Goal: Check status: Check status

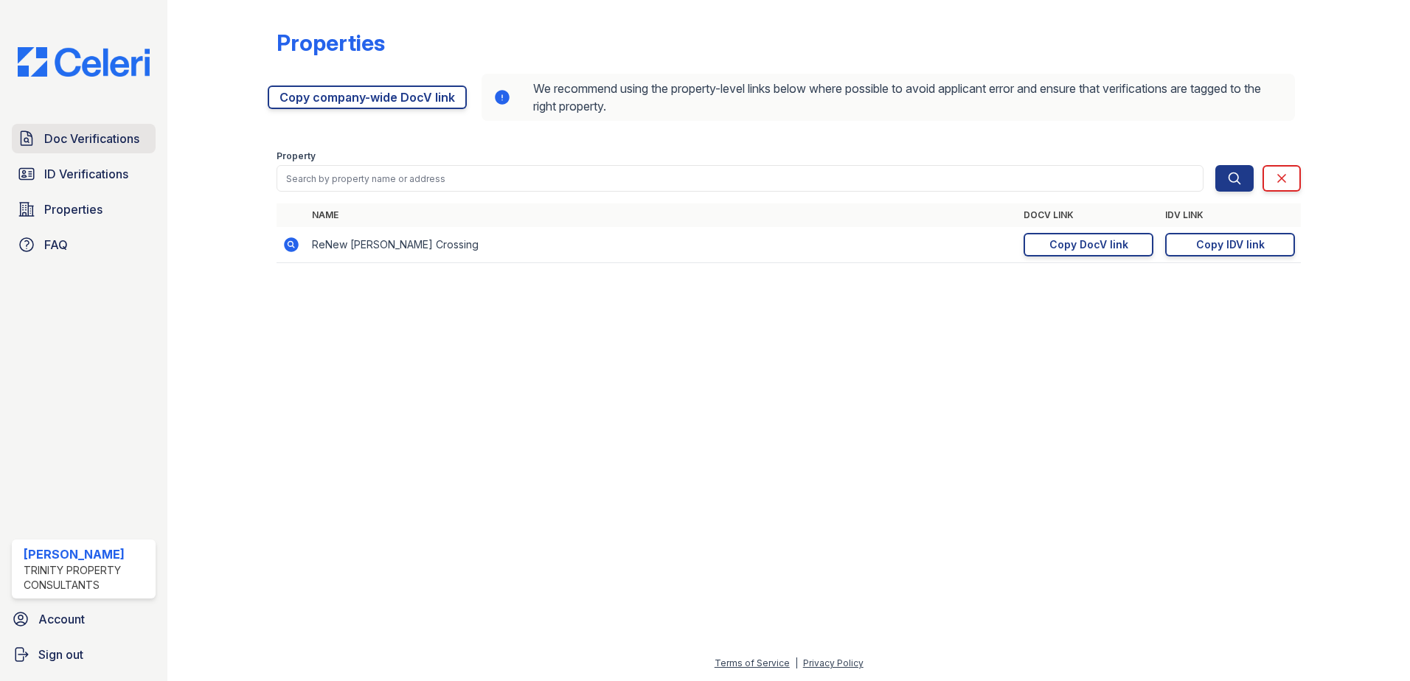
click at [107, 143] on span "Doc Verifications" at bounding box center [91, 139] width 95 height 18
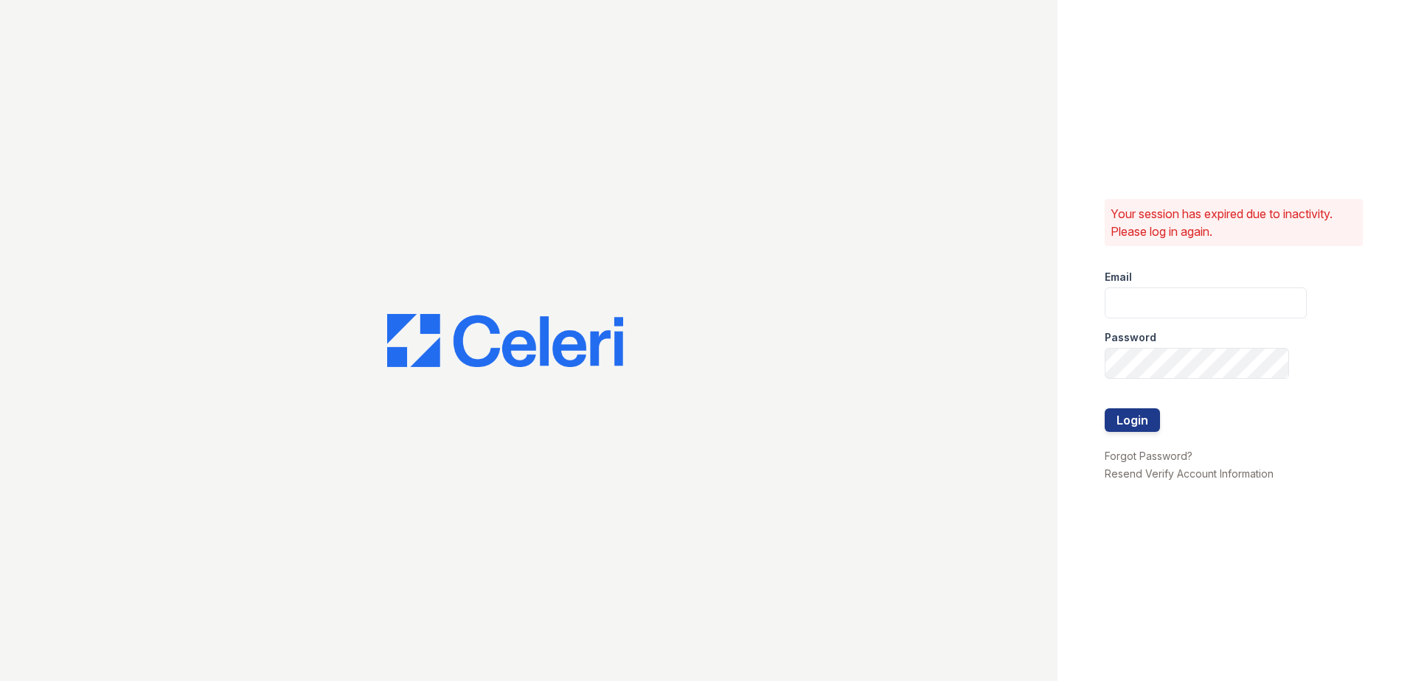
type input "[PERSON_NAME][EMAIL_ADDRESS][DOMAIN_NAME]"
click at [1158, 416] on button "Login" at bounding box center [1132, 421] width 55 height 24
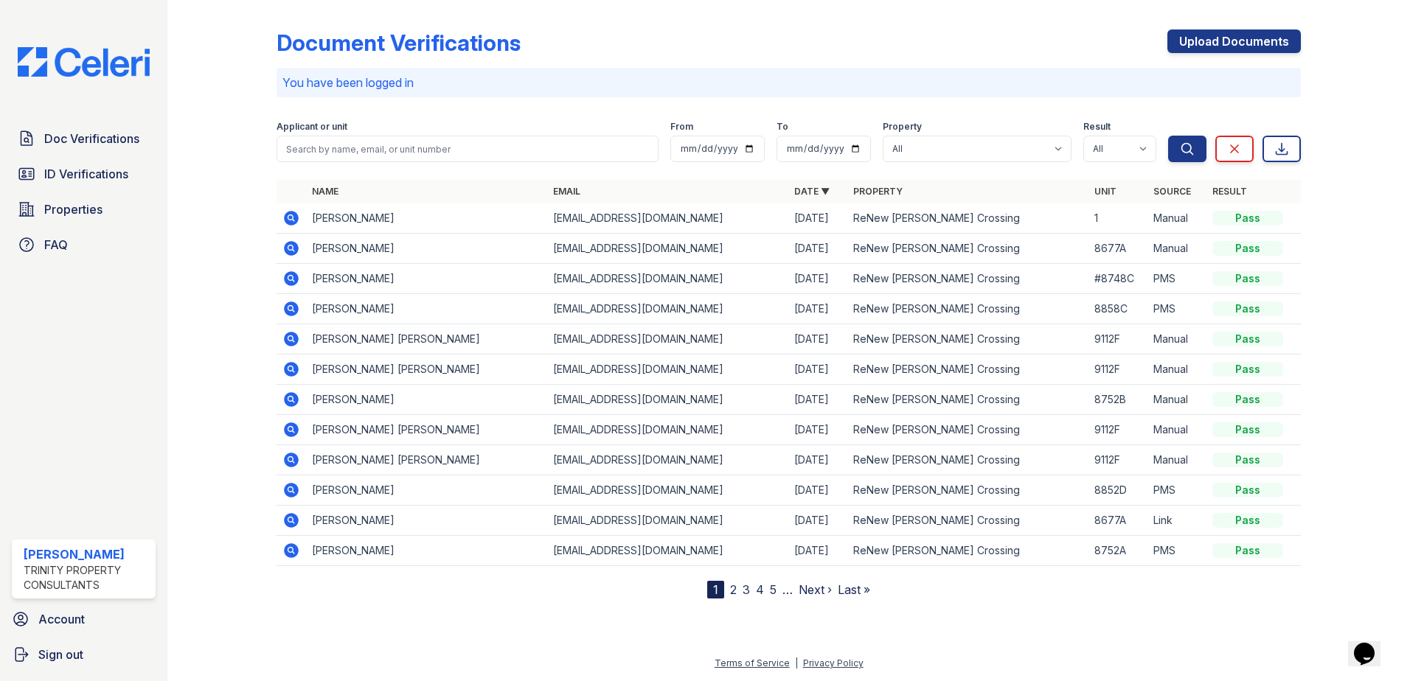
click at [293, 460] on icon at bounding box center [291, 460] width 18 height 18
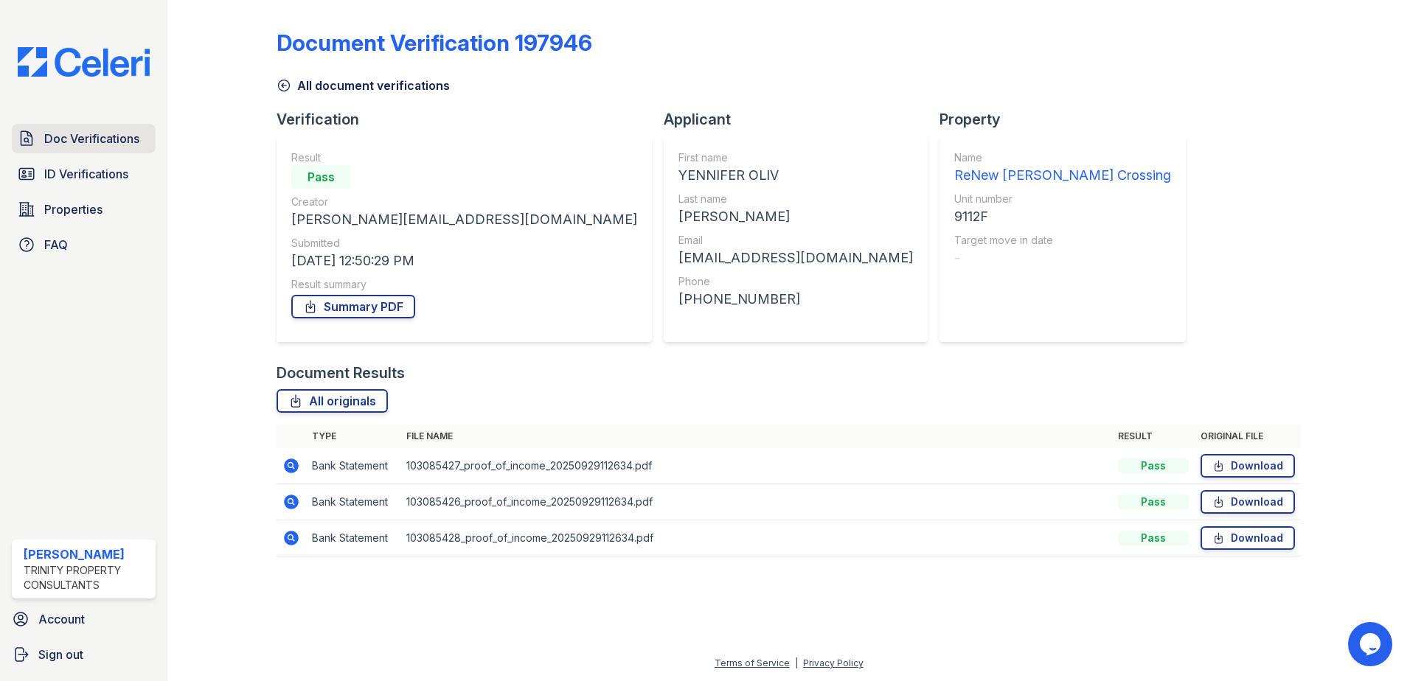
click at [108, 132] on span "Doc Verifications" at bounding box center [91, 139] width 95 height 18
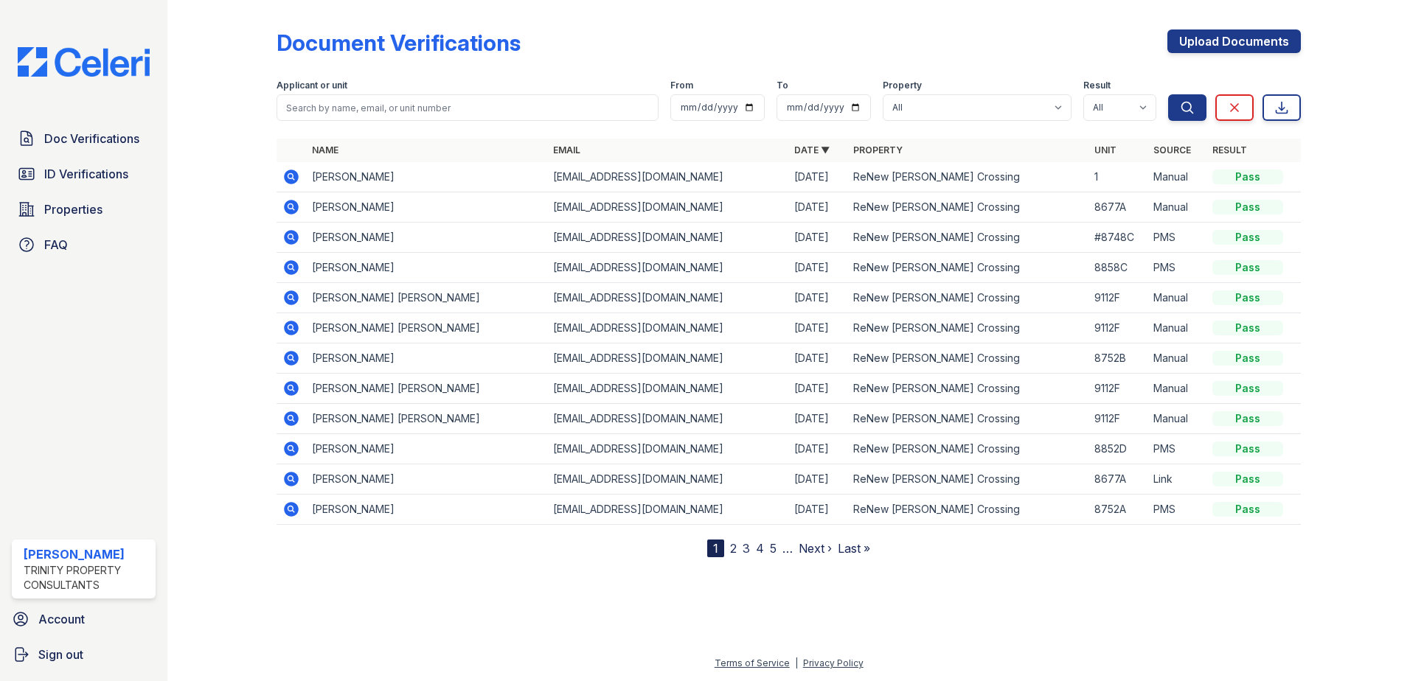
click at [295, 423] on icon at bounding box center [291, 418] width 15 height 15
